Goal: Navigation & Orientation: Go to known website

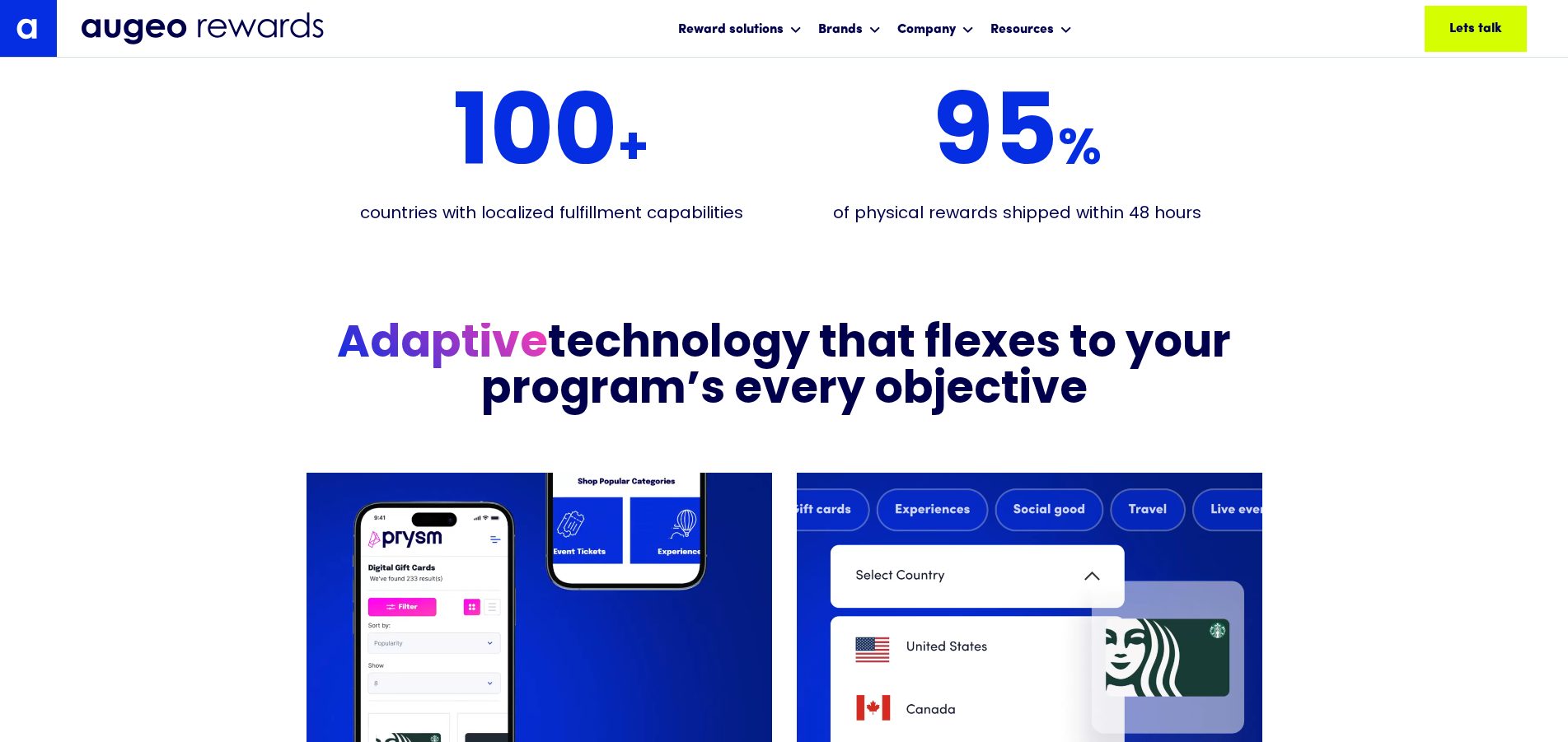
scroll to position [3551, 0]
